Goal: Task Accomplishment & Management: Use online tool/utility

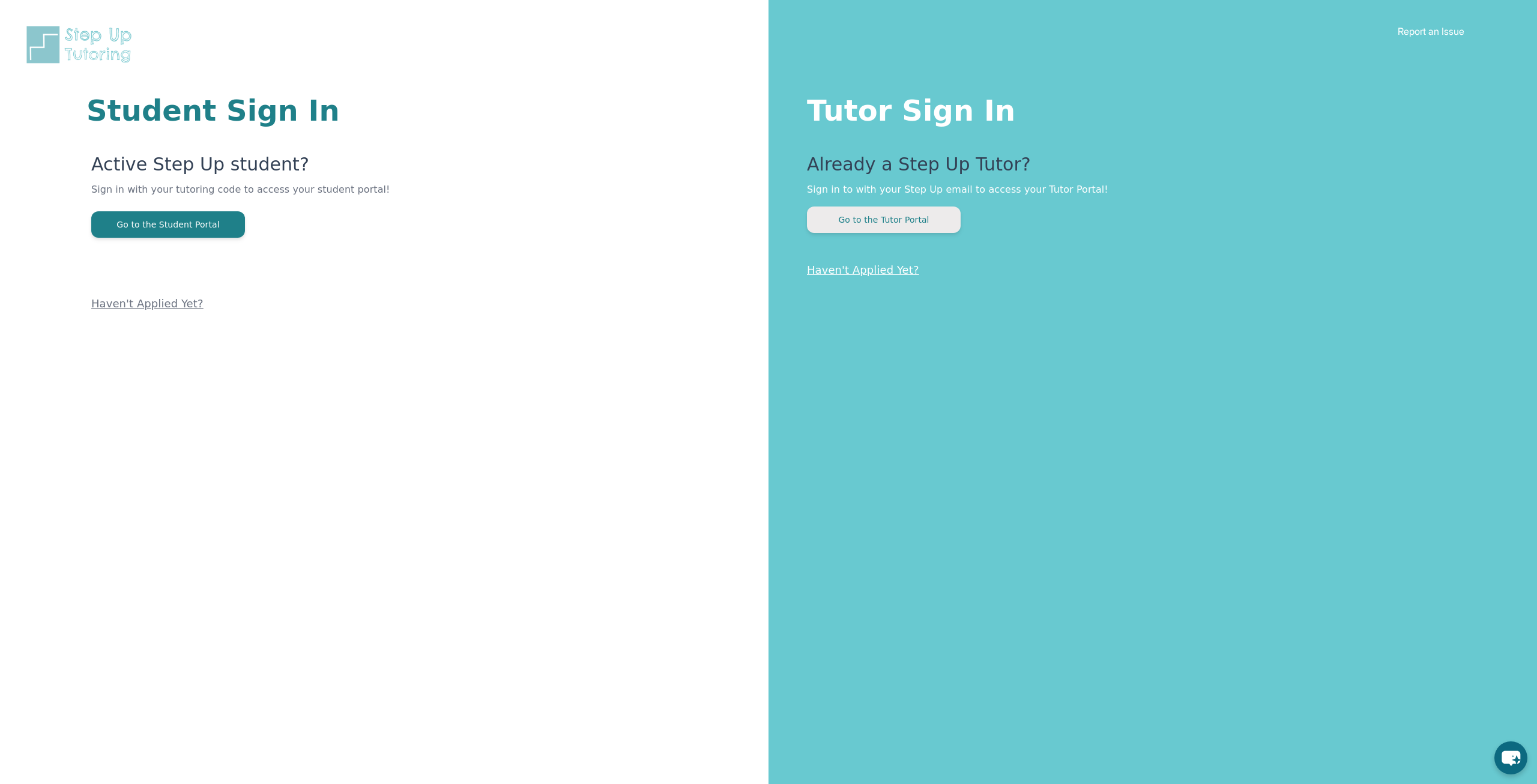
click at [873, 222] on button "Go to the Tutor Portal" at bounding box center [884, 220] width 154 height 27
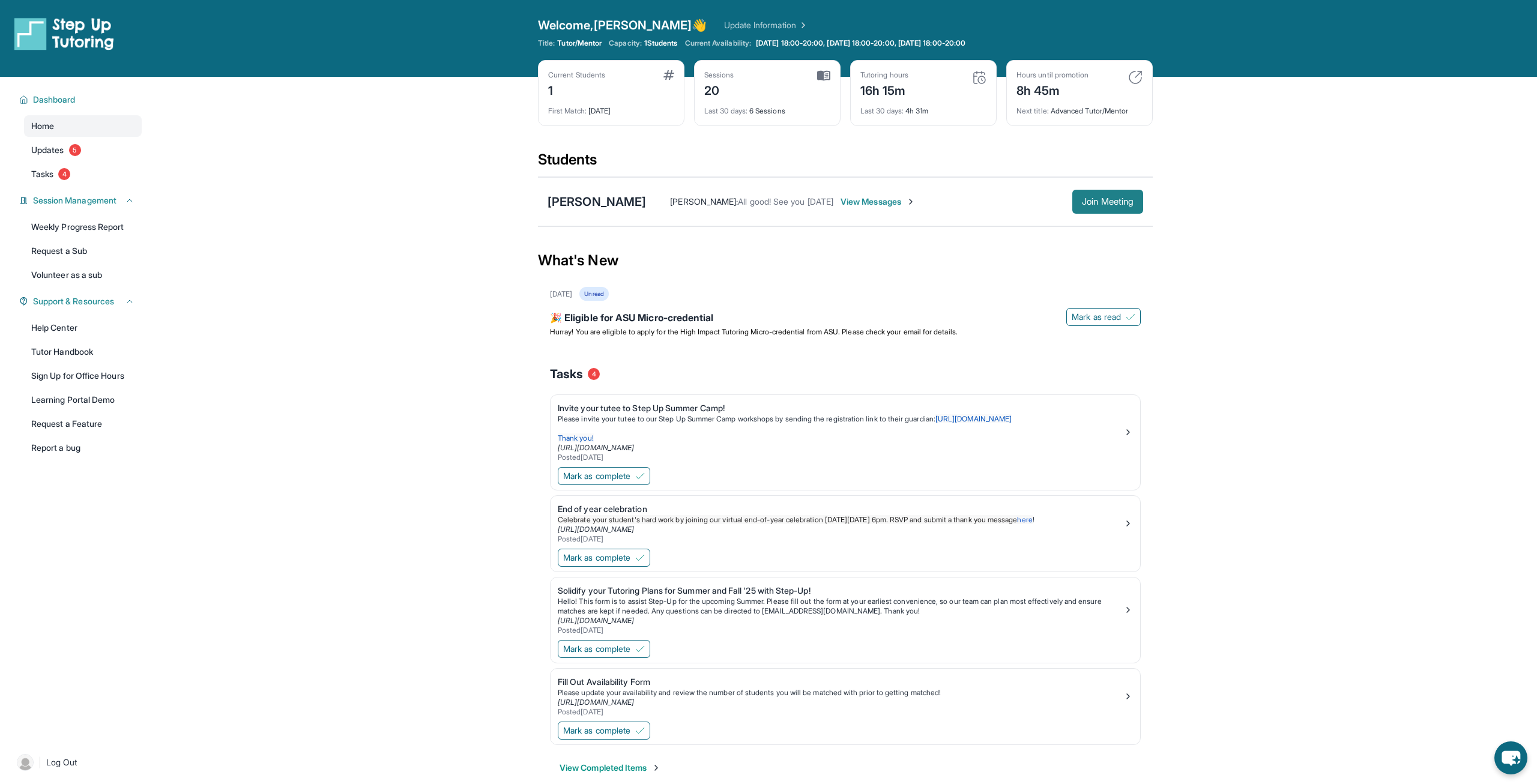
click at [1107, 205] on span "Join Meeting" at bounding box center [1108, 201] width 52 height 8
